Goal: Use online tool/utility: Utilize a website feature to perform a specific function

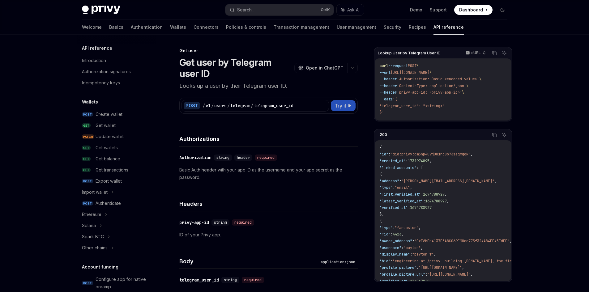
scroll to position [592, 0]
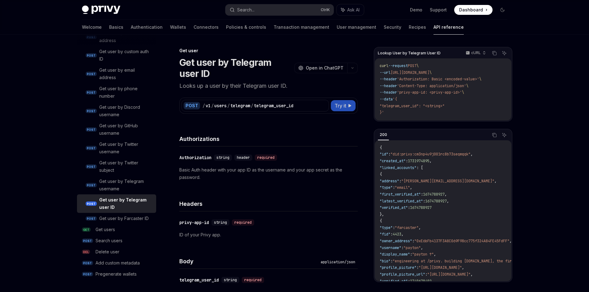
click at [342, 108] on span "Try it" at bounding box center [341, 105] width 12 height 7
type textarea "*"
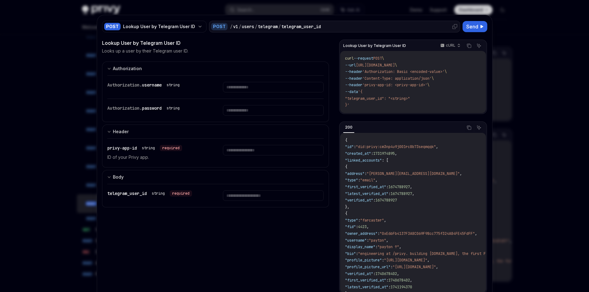
click at [349, 29] on div "/ v1 / users / telegram / telegram_user_id" at bounding box center [344, 27] width 228 height 6
click at [470, 28] on span "Send" at bounding box center [472, 26] width 12 height 7
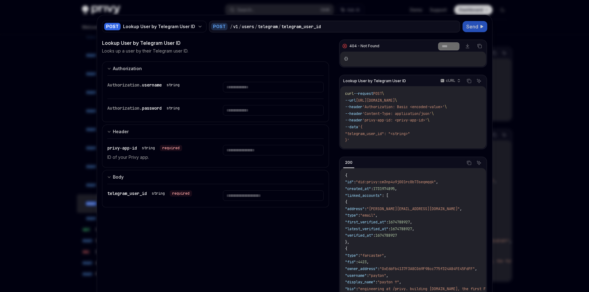
click at [396, 56] on div "{}" at bounding box center [413, 59] width 146 height 15
drag, startPoint x: 364, startPoint y: 64, endPoint x: 347, endPoint y: 63, distance: 17.0
click at [361, 63] on div "{}" at bounding box center [413, 59] width 146 height 15
click at [344, 59] on span "{}" at bounding box center [346, 59] width 4 height 5
click at [242, 86] on input "text" at bounding box center [273, 87] width 101 height 11
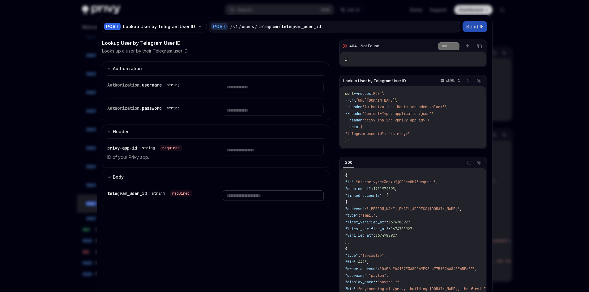
click at [245, 197] on input "text" at bounding box center [273, 195] width 101 height 11
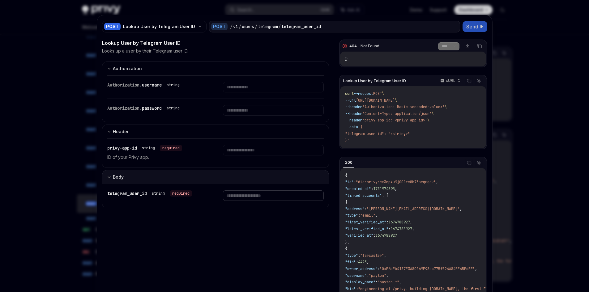
paste input "**********"
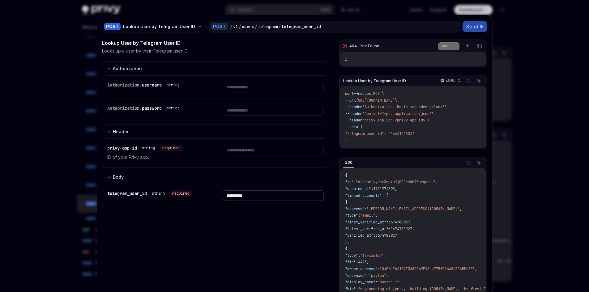
type input "**********"
click at [248, 156] on div at bounding box center [273, 153] width 101 height 16
click at [248, 153] on input "text" at bounding box center [273, 150] width 101 height 11
type input "***"
click at [470, 23] on button "Send" at bounding box center [475, 26] width 25 height 11
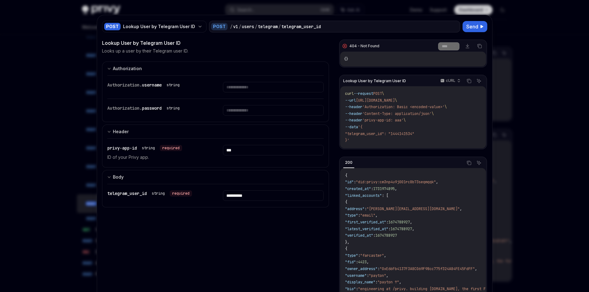
click at [13, 97] on div at bounding box center [294, 146] width 589 height 292
type textarea "*"
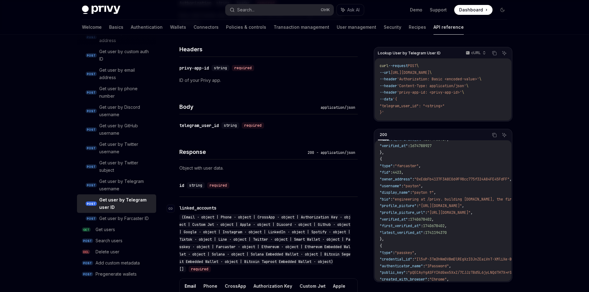
scroll to position [247, 0]
